Goal: Task Accomplishment & Management: Complete application form

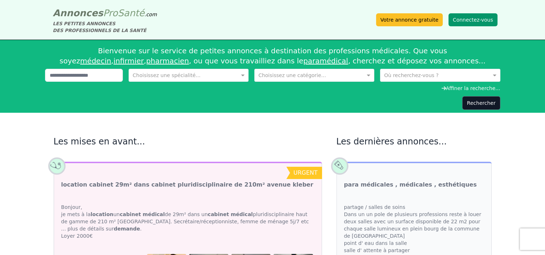
click at [473, 21] on button "Connectez-vous" at bounding box center [472, 19] width 49 height 13
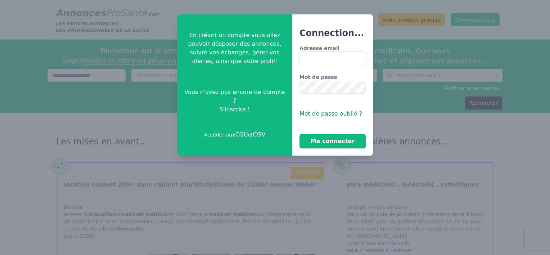
click at [317, 53] on input "Adresse email" at bounding box center [332, 58] width 66 height 13
type input "**********"
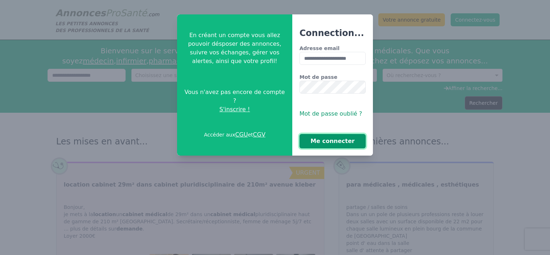
click at [332, 137] on button "Me connecter" at bounding box center [332, 141] width 66 height 14
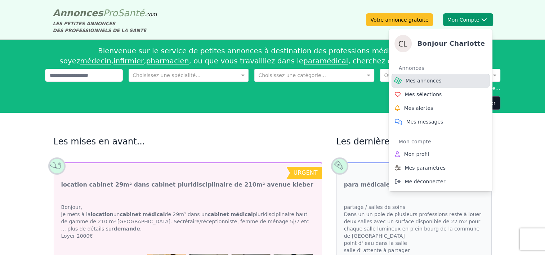
click at [421, 84] on span "Mes annonces" at bounding box center [423, 80] width 36 height 7
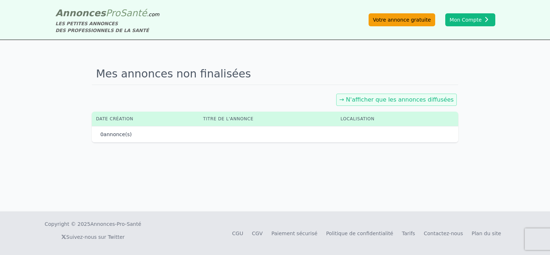
click at [405, 18] on link "Votre annonce gratuite" at bounding box center [402, 19] width 67 height 13
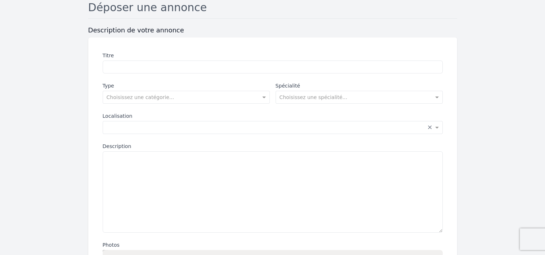
scroll to position [56, 0]
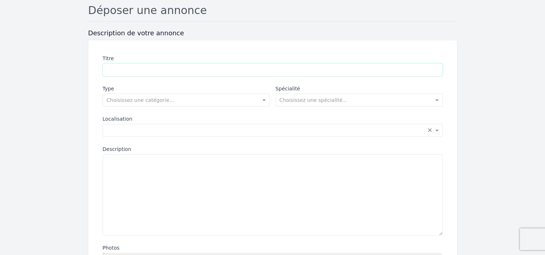
click at [150, 68] on input "Titre" at bounding box center [273, 69] width 340 height 13
type input "**********"
click at [154, 99] on input "text" at bounding box center [179, 99] width 145 height 7
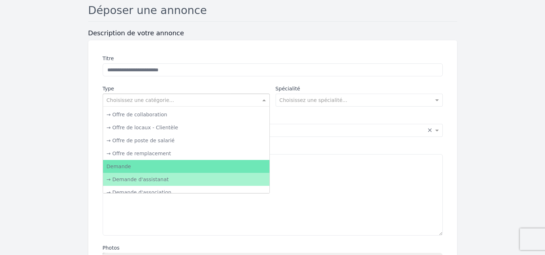
scroll to position [36, 0]
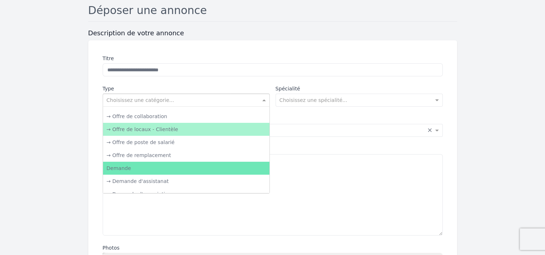
click at [161, 131] on div "→ Offre de locaux - Clientèle" at bounding box center [186, 129] width 166 height 13
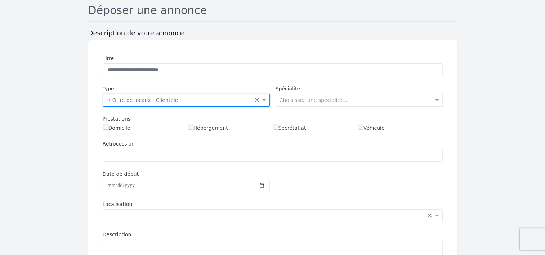
click at [299, 101] on input "text" at bounding box center [351, 99] width 145 height 7
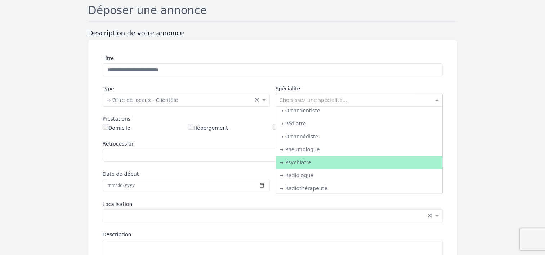
scroll to position [703, 0]
click at [320, 161] on div "→ Radiologue" at bounding box center [359, 161] width 166 height 13
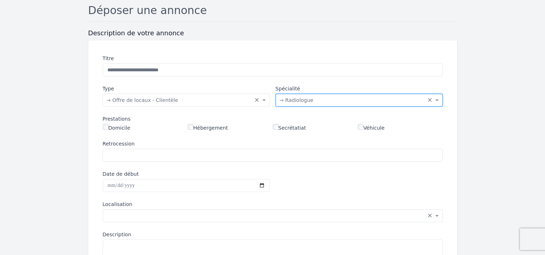
scroll to position [59, 0]
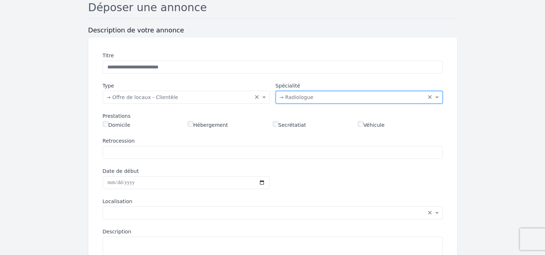
click at [311, 95] on input "text" at bounding box center [351, 96] width 145 height 7
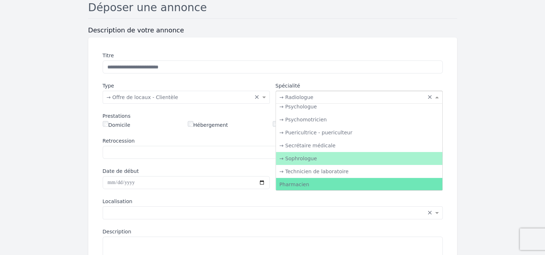
scroll to position [1212, 0]
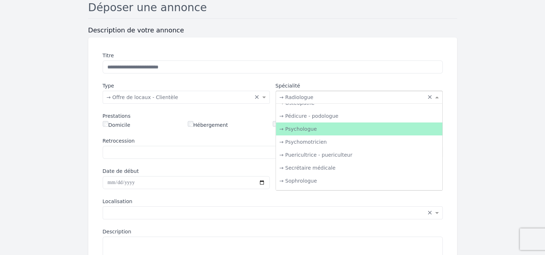
click at [298, 127] on div "→ Psychologue" at bounding box center [359, 128] width 166 height 13
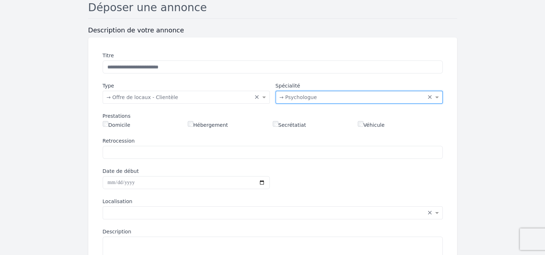
scroll to position [81, 0]
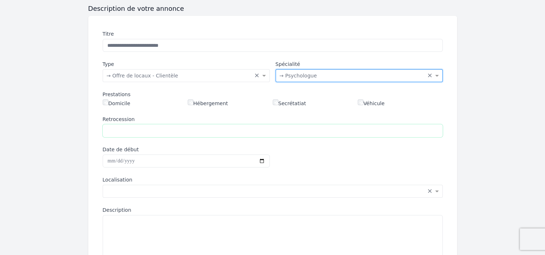
click at [132, 127] on input "Retrocession" at bounding box center [273, 130] width 340 height 13
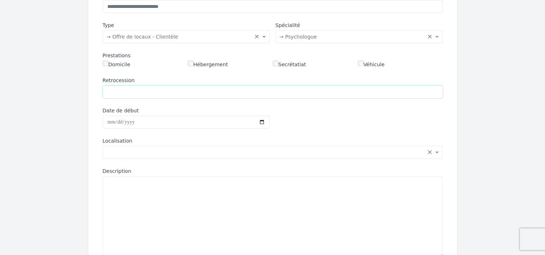
scroll to position [120, 0]
click at [175, 122] on input "Date de début" at bounding box center [186, 122] width 167 height 13
click at [261, 121] on input "Date de début" at bounding box center [186, 122] width 167 height 13
type input "**********"
click at [144, 151] on input "text" at bounding box center [265, 151] width 317 height 7
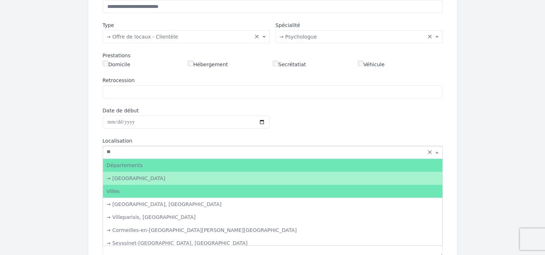
type input "*"
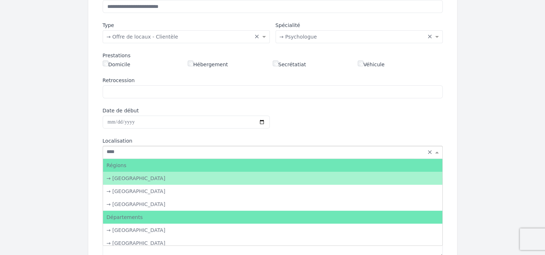
type input "*****"
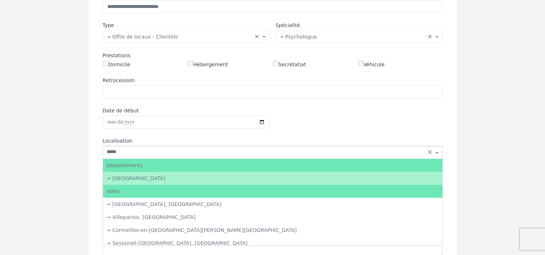
click at [130, 179] on div "→ [GEOGRAPHIC_DATA]" at bounding box center [272, 178] width 339 height 13
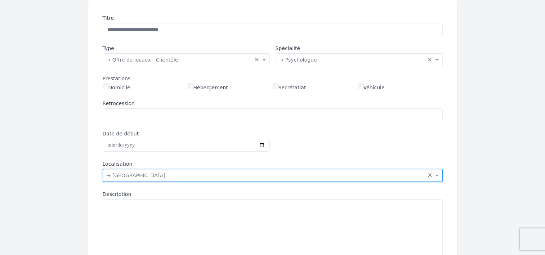
scroll to position [138, 0]
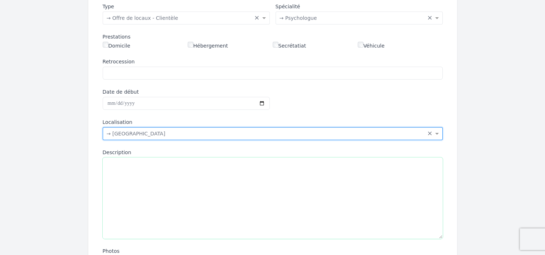
click at [122, 174] on textarea "Description" at bounding box center [273, 197] width 340 height 81
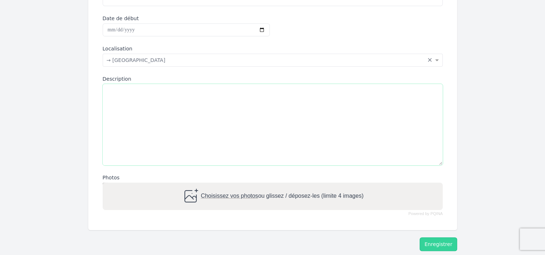
scroll to position [213, 0]
paste textarea "**********"
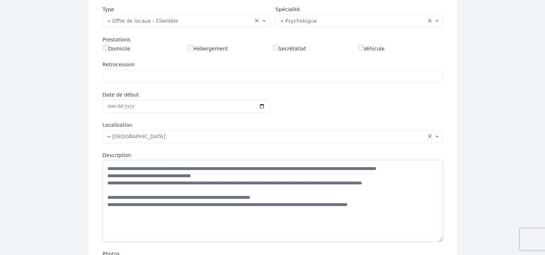
scroll to position [135, 0]
type textarea "**********"
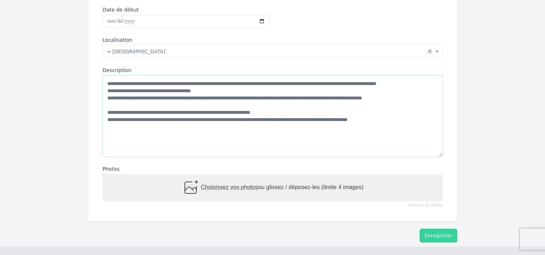
scroll to position [220, 0]
click at [216, 185] on span "Choisissez vos photos" at bounding box center [228, 187] width 57 height 6
click at [216, 176] on input "Choisissez vos photos ou glissez / déposez-les (limite 4 images)" at bounding box center [273, 175] width 340 height 2
type input "**********"
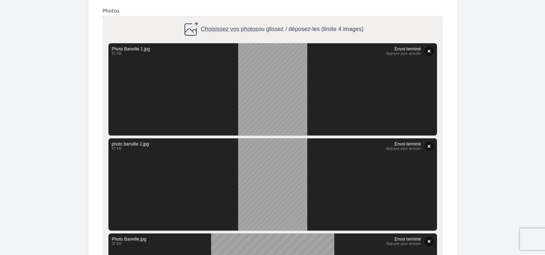
scroll to position [543, 0]
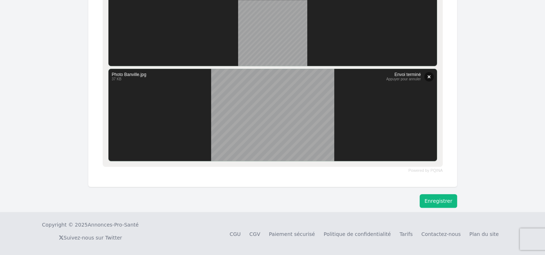
click at [439, 204] on button "Enregistrer" at bounding box center [437, 201] width 37 height 14
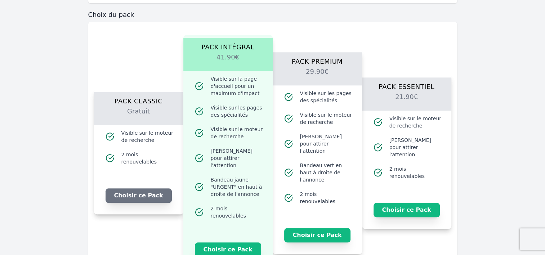
scroll to position [727, 0]
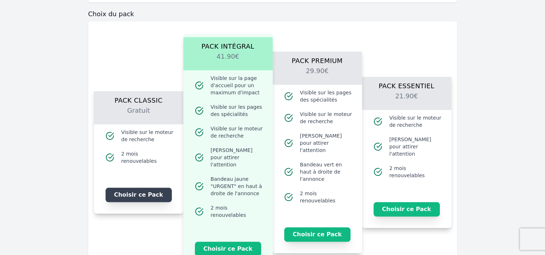
click at [158, 190] on button "Choisir ce Pack" at bounding box center [138, 195] width 66 height 14
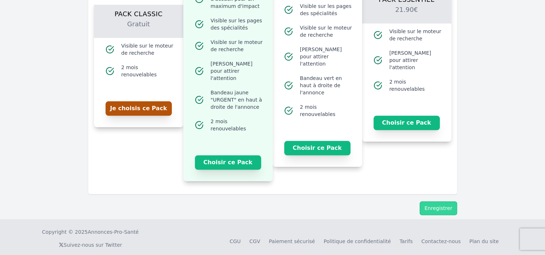
click at [140, 102] on button "Je choisis ce Pack" at bounding box center [138, 108] width 66 height 14
click at [146, 109] on button "Je choisis ce Pack" at bounding box center [138, 108] width 66 height 14
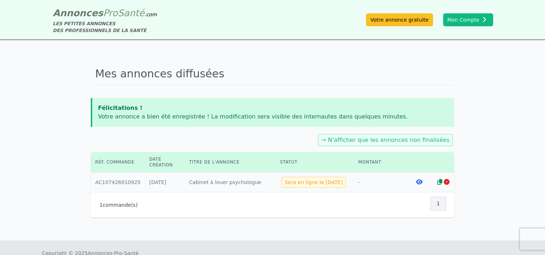
click at [416, 181] on icon at bounding box center [419, 182] width 6 height 6
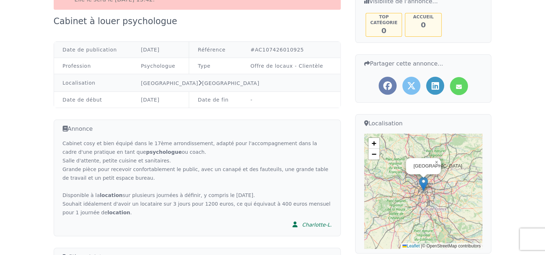
scroll to position [81, 0]
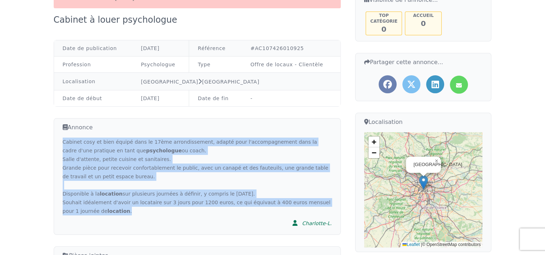
drag, startPoint x: 96, startPoint y: 211, endPoint x: 62, endPoint y: 143, distance: 76.3
click at [62, 143] on div "Annonce Cabinet cosy et bien équipé dans le 17ème arrondissement, adapté pour l…" at bounding box center [197, 176] width 287 height 117
drag, startPoint x: 62, startPoint y: 143, endPoint x: 73, endPoint y: 143, distance: 10.8
copy div "Cabinet cosy et bien équipé dans le 17ème arrondissement, adapté pour l'accompa…"
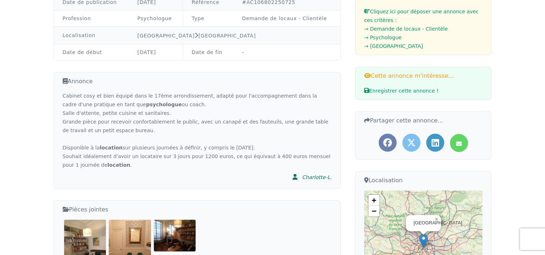
scroll to position [55, 0]
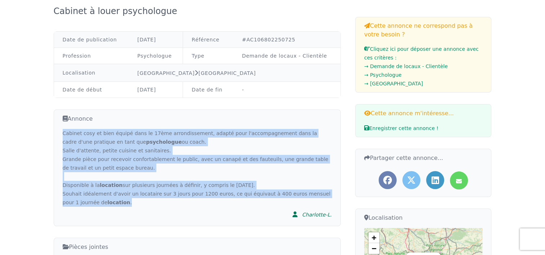
drag, startPoint x: 98, startPoint y: 209, endPoint x: 58, endPoint y: 130, distance: 89.2
click at [58, 130] on div "Annonce Cabinet cosy et bien équipé dans le 17ème arrondissement, adapté pour l…" at bounding box center [197, 167] width 287 height 117
drag, startPoint x: 58, startPoint y: 130, endPoint x: 86, endPoint y: 142, distance: 31.4
copy div "Cabinet cosy et bien équipé dans le 17ème arrondissement, adapté pour l'accompa…"
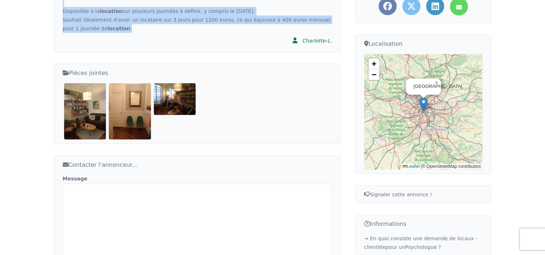
scroll to position [227, 0]
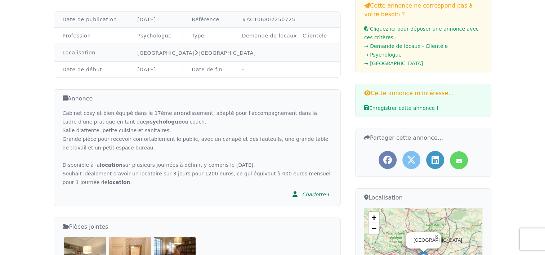
scroll to position [76, 0]
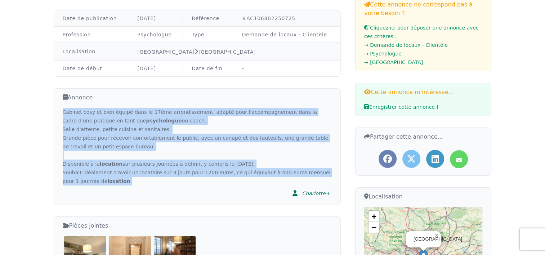
drag, startPoint x: 98, startPoint y: 179, endPoint x: 63, endPoint y: 111, distance: 76.5
click at [63, 111] on div "Cabinet cosy et bien équipé dans le 17ème arrondissement, adapté pour l'accompa…" at bounding box center [197, 147] width 269 height 78
drag, startPoint x: 63, startPoint y: 111, endPoint x: 78, endPoint y: 117, distance: 16.4
copy div "Cabinet cosy et bien équipé dans le 17ème arrondissement, adapté pour l'accompa…"
